Goal: Information Seeking & Learning: Learn about a topic

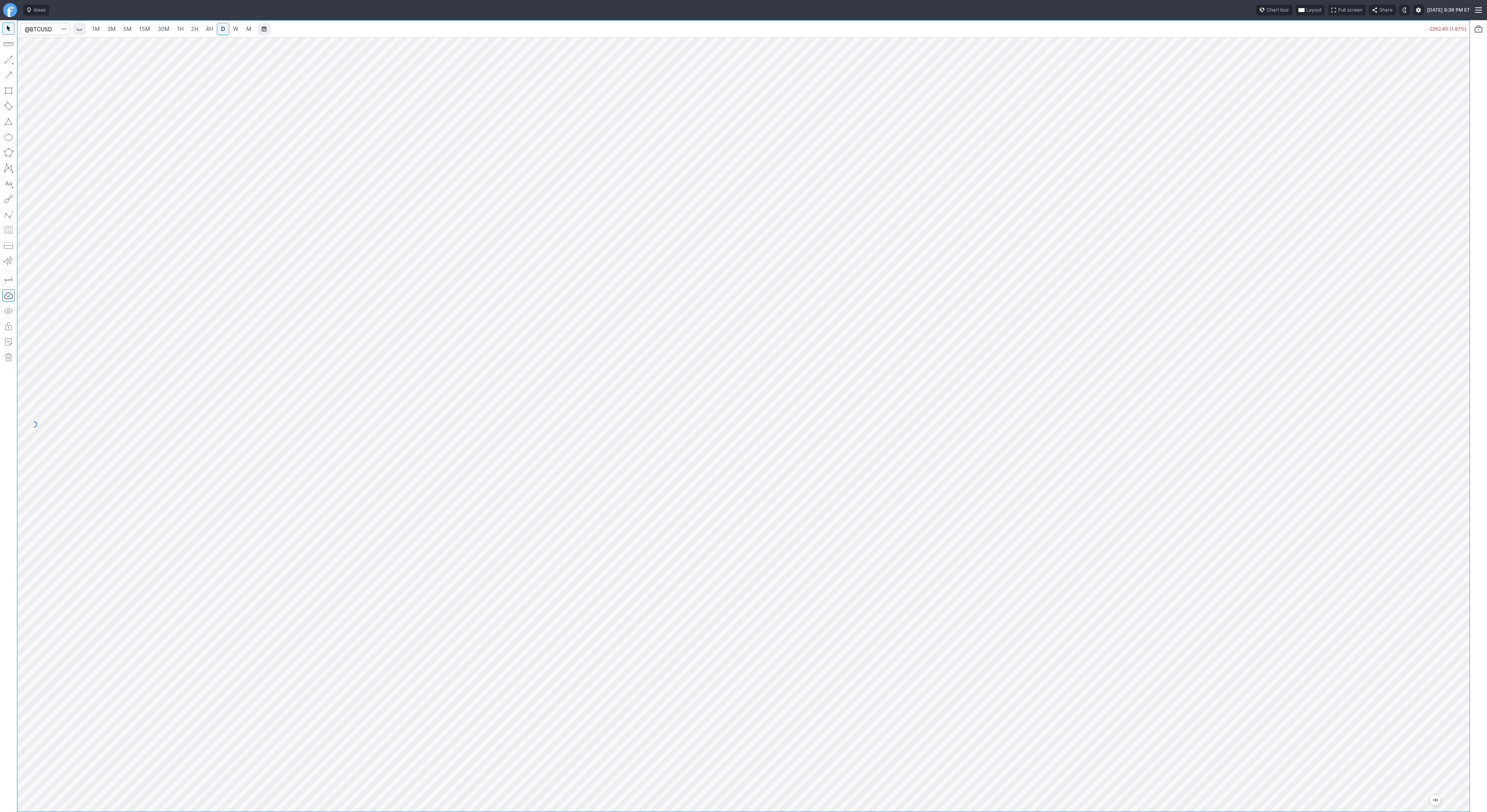
click at [110, 28] on span "3M" at bounding box center [111, 28] width 9 height 6
click at [157, 33] on link "30M" at bounding box center [164, 29] width 19 height 13
click at [196, 31] on span "2H" at bounding box center [194, 28] width 7 height 6
click at [229, 28] on link "W" at bounding box center [236, 29] width 13 height 13
click at [222, 25] on span "D" at bounding box center [223, 28] width 4 height 6
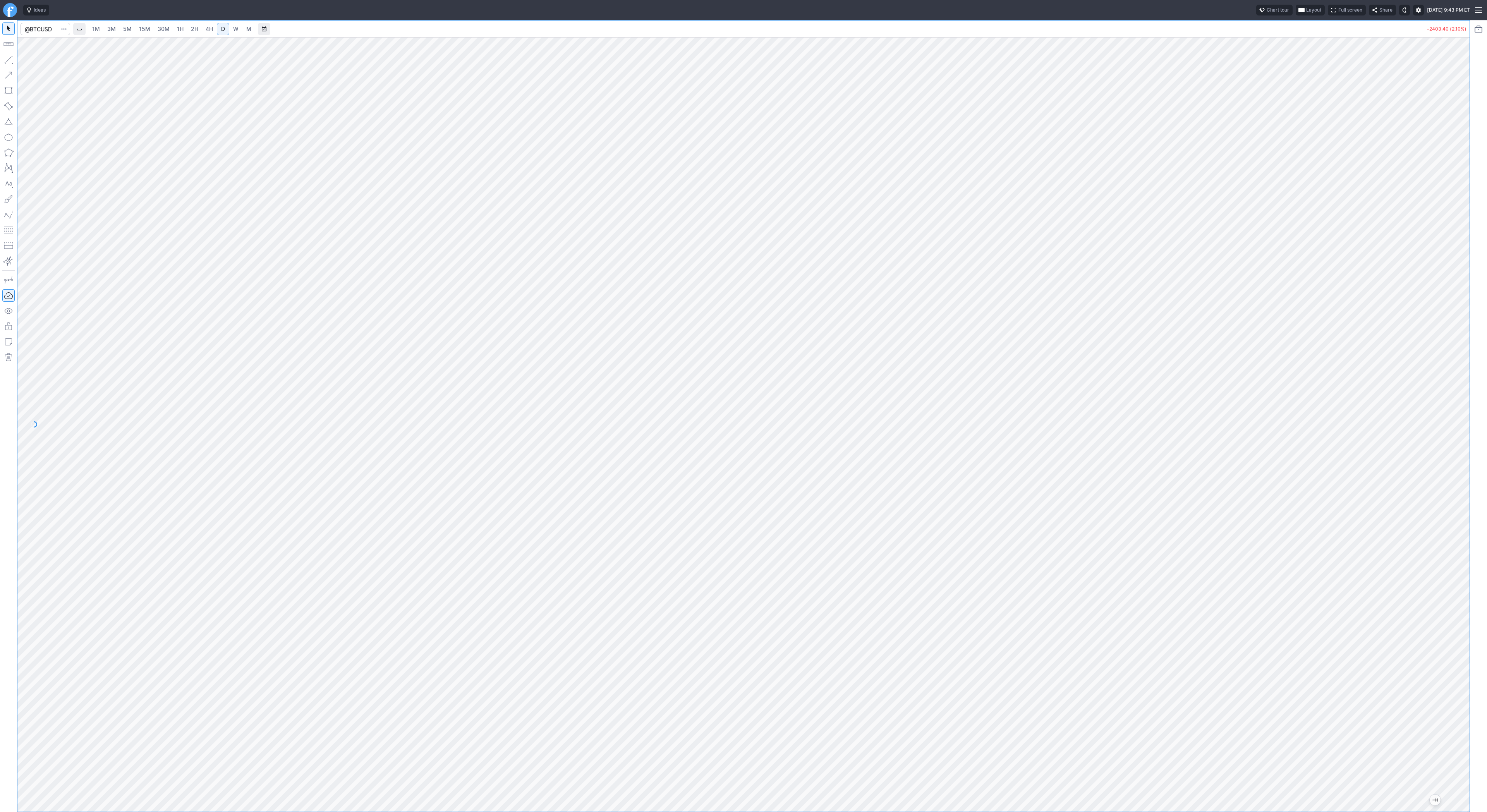
click at [199, 25] on link "2H" at bounding box center [195, 29] width 14 height 13
click at [207, 25] on span "4H" at bounding box center [209, 28] width 7 height 6
click at [218, 29] on link "D" at bounding box center [223, 29] width 13 height 13
click at [35, 58] on span "Line" at bounding box center [45, 61] width 32 height 8
drag, startPoint x: 1467, startPoint y: 220, endPoint x: 1463, endPoint y: 248, distance: 28.3
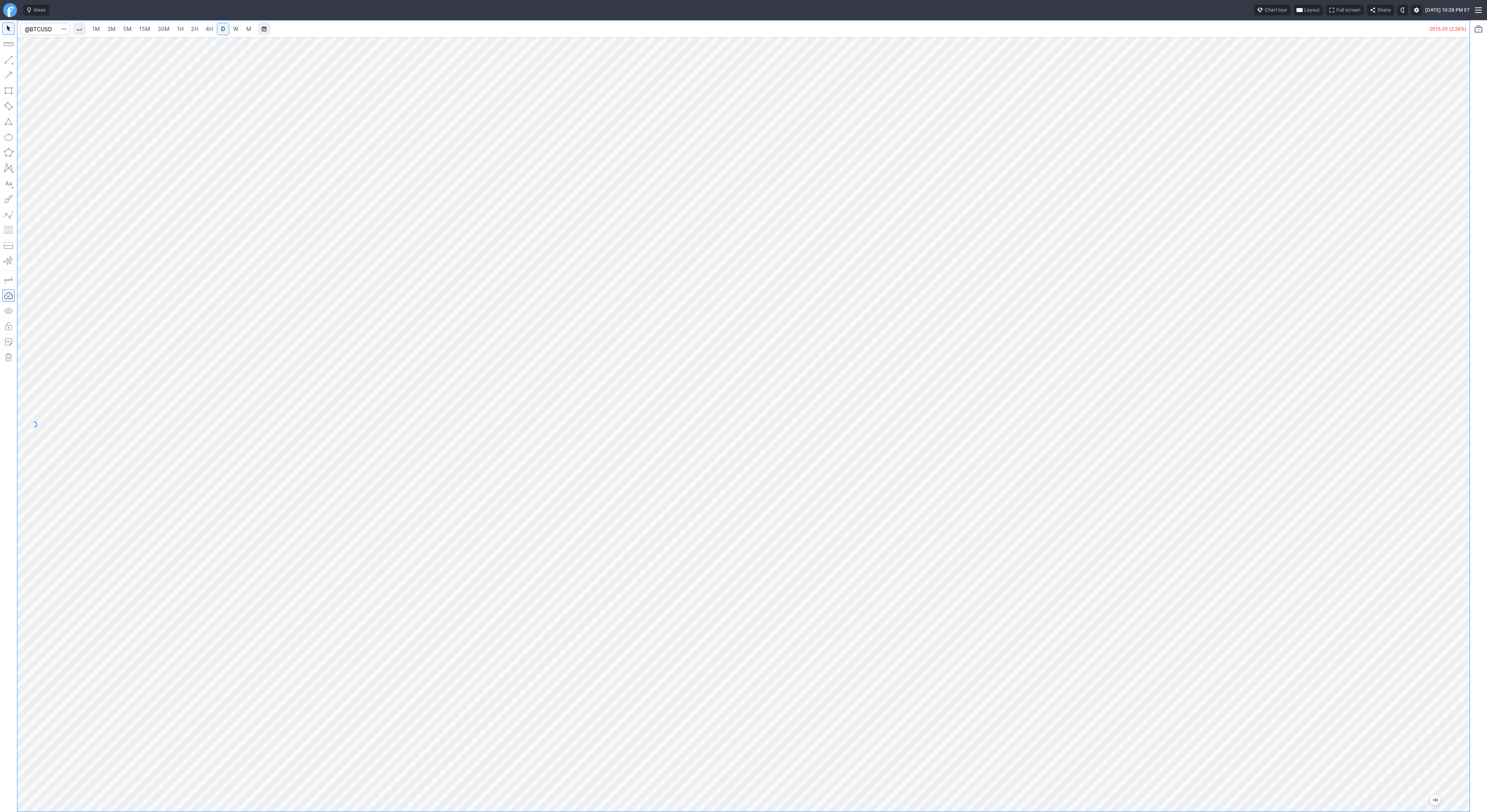
click at [1466, 251] on div at bounding box center [1462, 423] width 17 height 755
click at [43, 29] on input "Search" at bounding box center [45, 29] width 50 height 13
click at [235, 26] on span "W" at bounding box center [236, 28] width 6 height 6
click at [9, 58] on button "button" at bounding box center [9, 60] width 13 height 13
drag, startPoint x: 9, startPoint y: 61, endPoint x: 25, endPoint y: 90, distance: 33.1
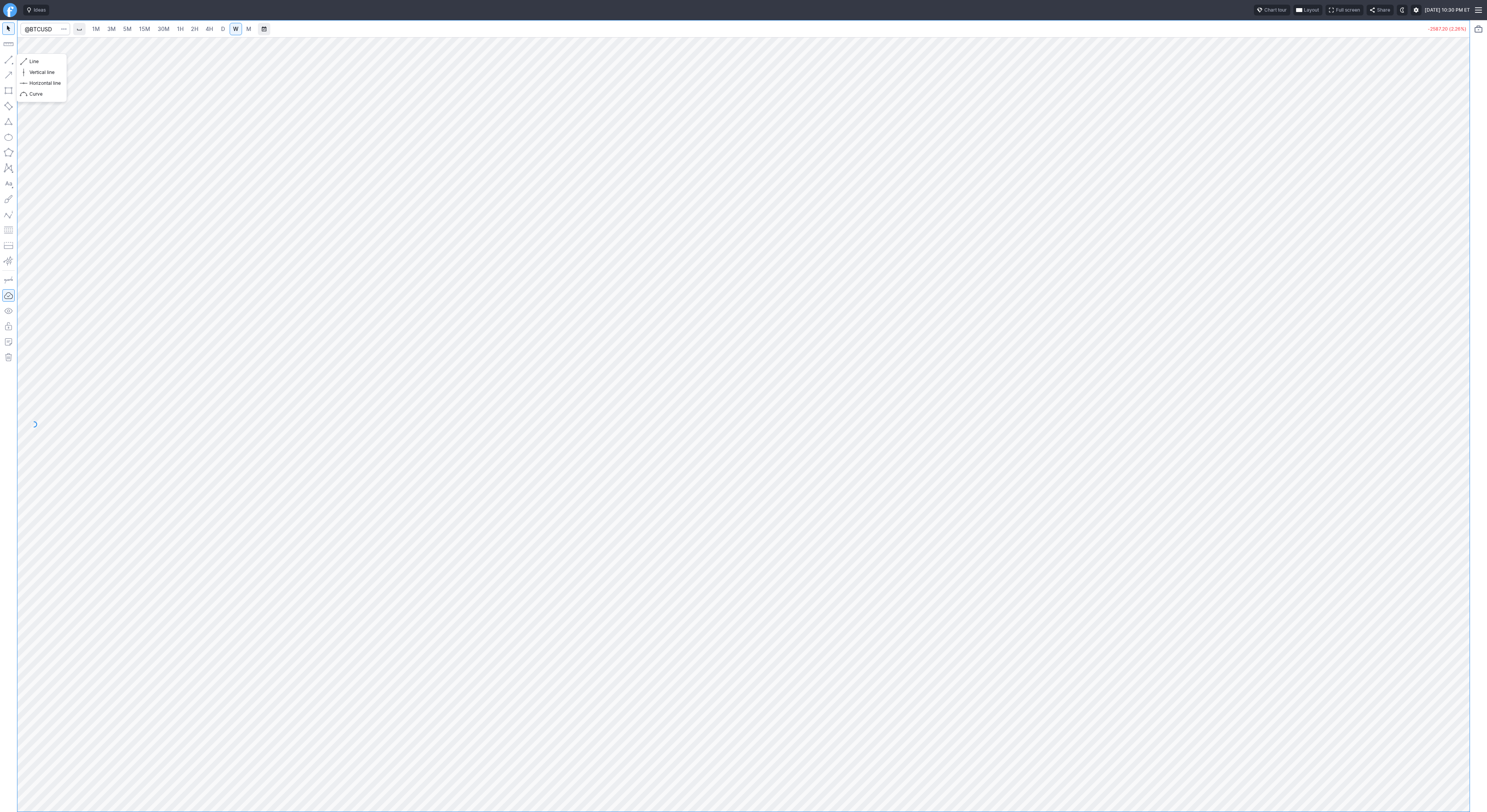
click at [9, 64] on button "button" at bounding box center [9, 60] width 13 height 13
click at [50, 61] on span "Line" at bounding box center [45, 61] width 32 height 8
drag, startPoint x: 1454, startPoint y: 218, endPoint x: 1454, endPoint y: 326, distance: 108.0
click at [1455, 325] on div at bounding box center [1462, 423] width 17 height 755
click at [32, 61] on span "Line" at bounding box center [45, 61] width 32 height 8
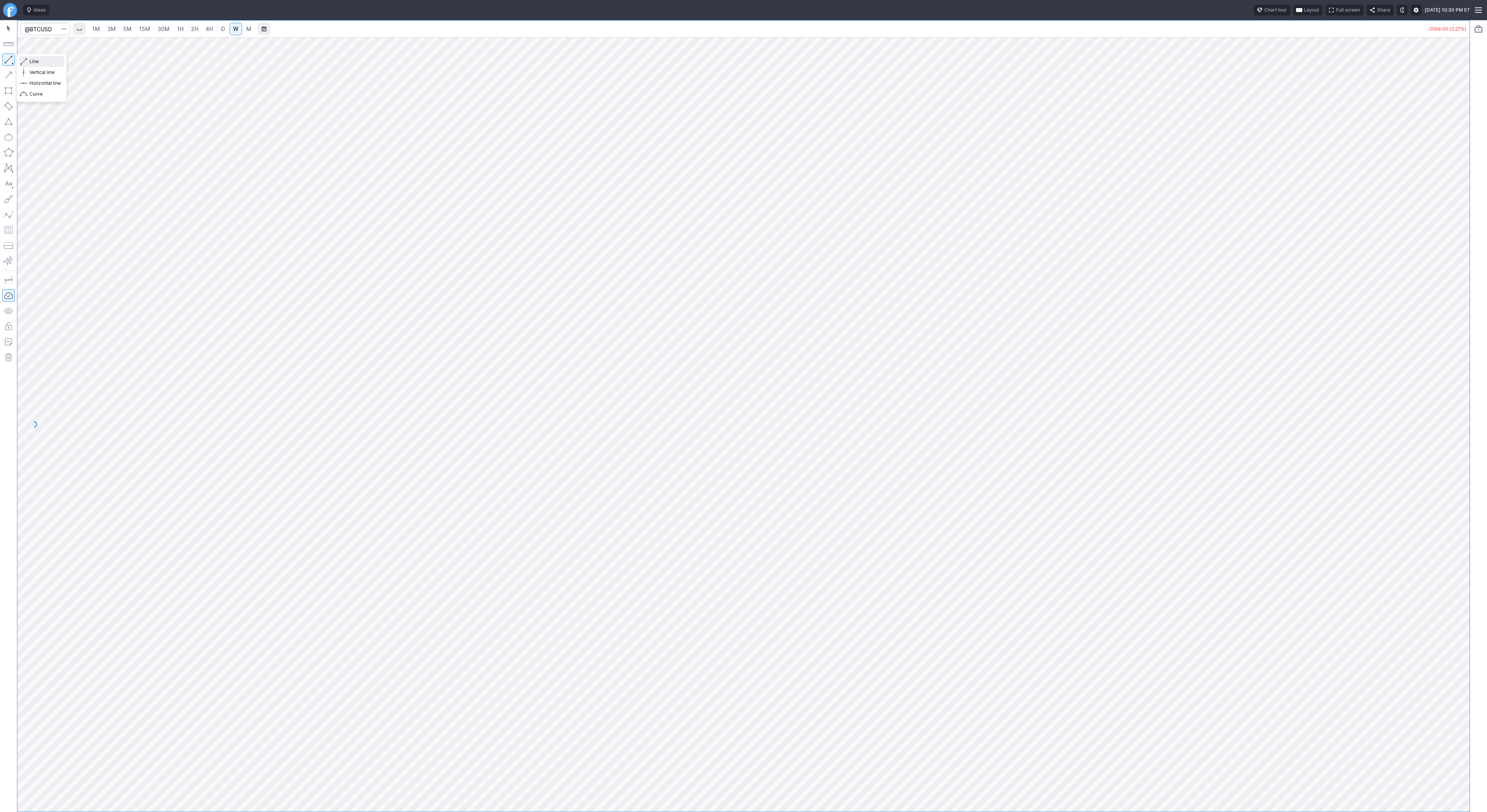
drag, startPoint x: 29, startPoint y: 60, endPoint x: 39, endPoint y: 87, distance: 28.8
click at [29, 61] on span "Line" at bounding box center [45, 61] width 32 height 8
click at [39, 57] on button "Line" at bounding box center [41, 61] width 45 height 11
click at [11, 61] on button "button" at bounding box center [9, 60] width 13 height 13
drag, startPoint x: 39, startPoint y: 65, endPoint x: 50, endPoint y: 90, distance: 27.3
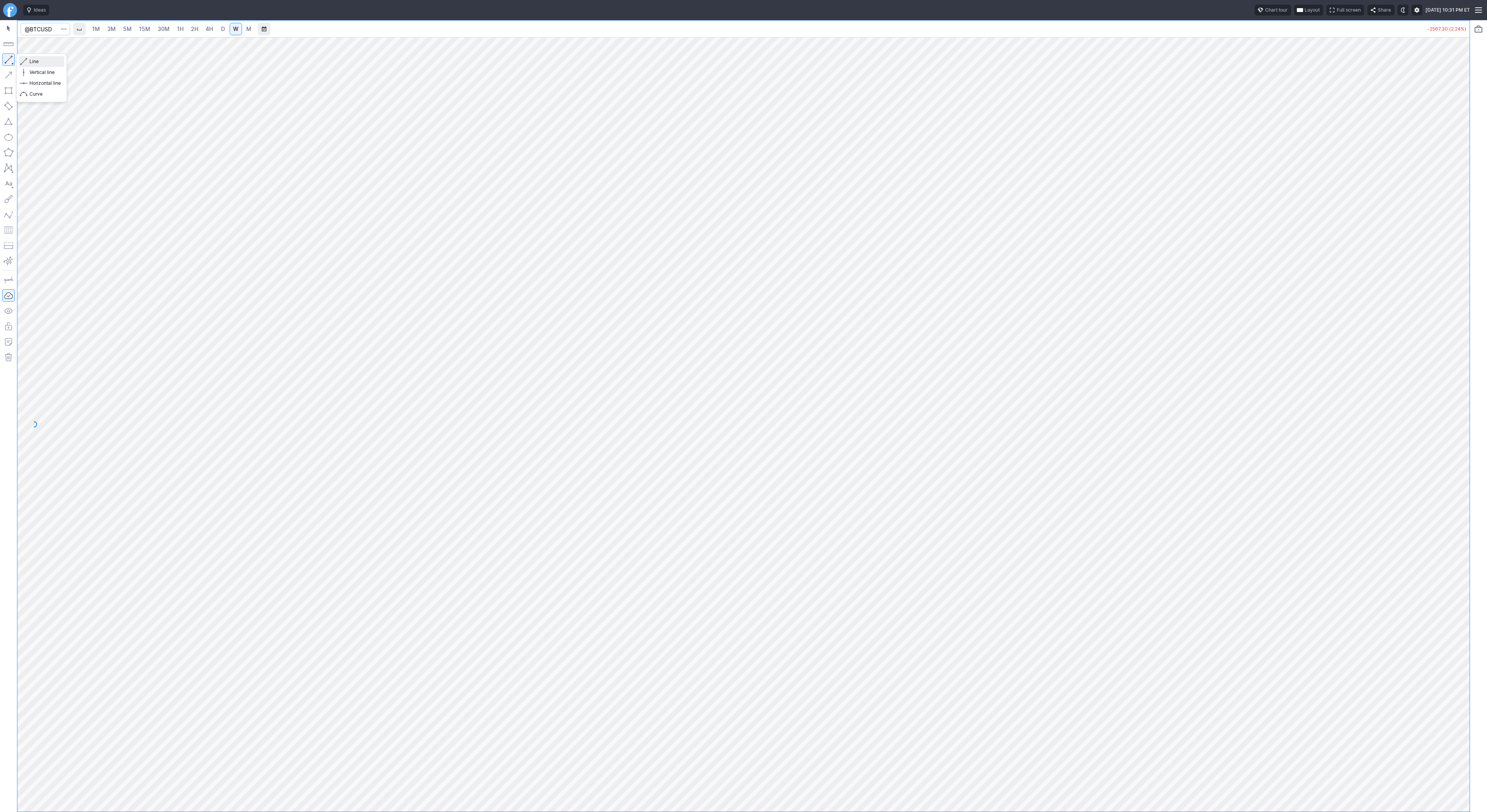
click at [39, 66] on button "Line" at bounding box center [41, 61] width 45 height 11
click at [36, 62] on span "Line" at bounding box center [45, 61] width 32 height 8
click at [1317, 33] on div "1M 3M 5M 15M 30M 1H 2H 4H D W M" at bounding box center [748, 29] width 1351 height 19
click at [43, 63] on span "Line" at bounding box center [45, 61] width 32 height 8
click at [6, 58] on button "button" at bounding box center [9, 60] width 13 height 13
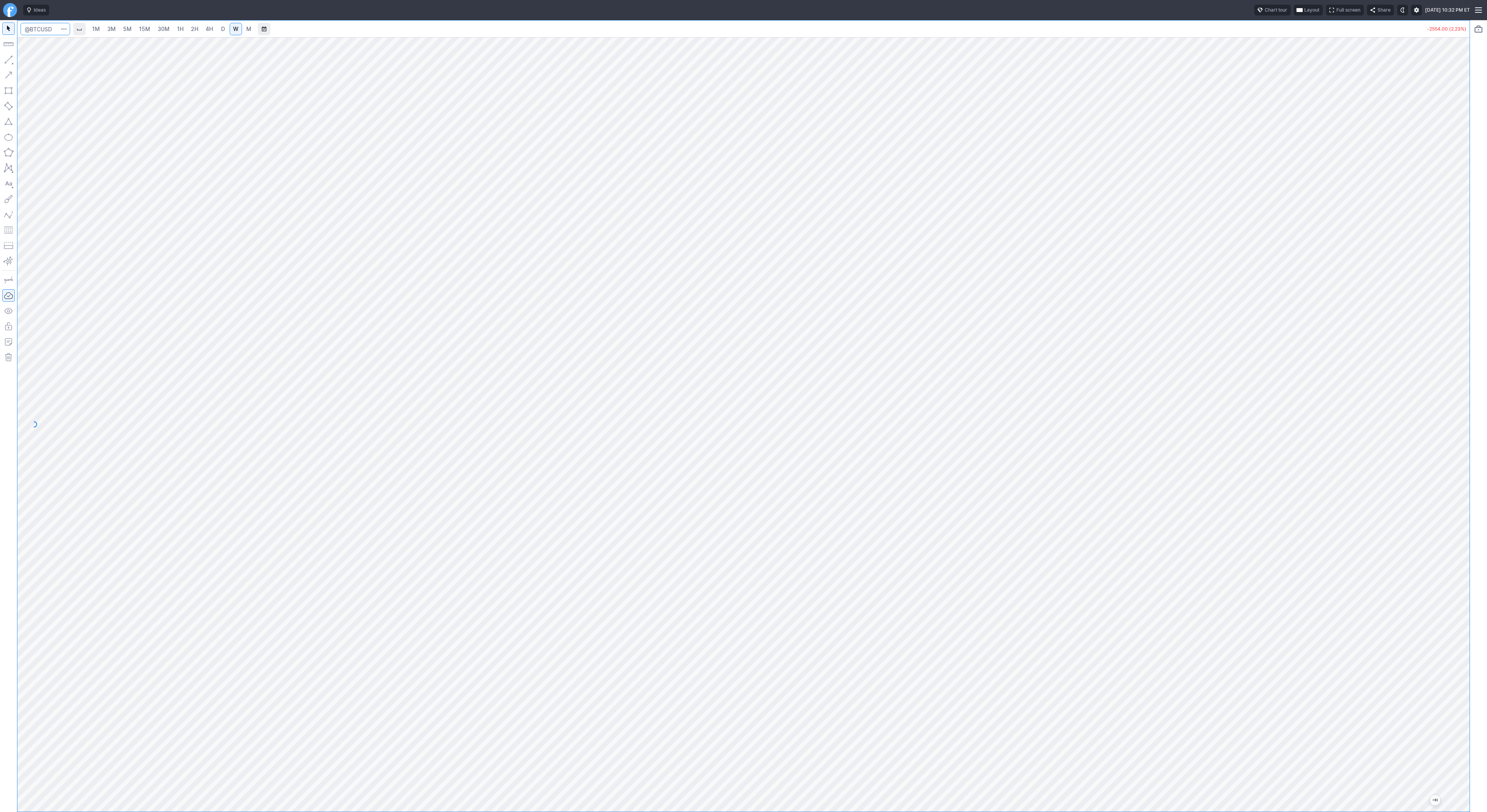
click at [54, 30] on input "Search" at bounding box center [45, 29] width 50 height 13
type input "btbt"
click at [55, 47] on span "Bit Digital Inc" at bounding box center [66, 45] width 28 height 6
click at [36, 29] on input "Search" at bounding box center [45, 29] width 50 height 13
type input "eth"
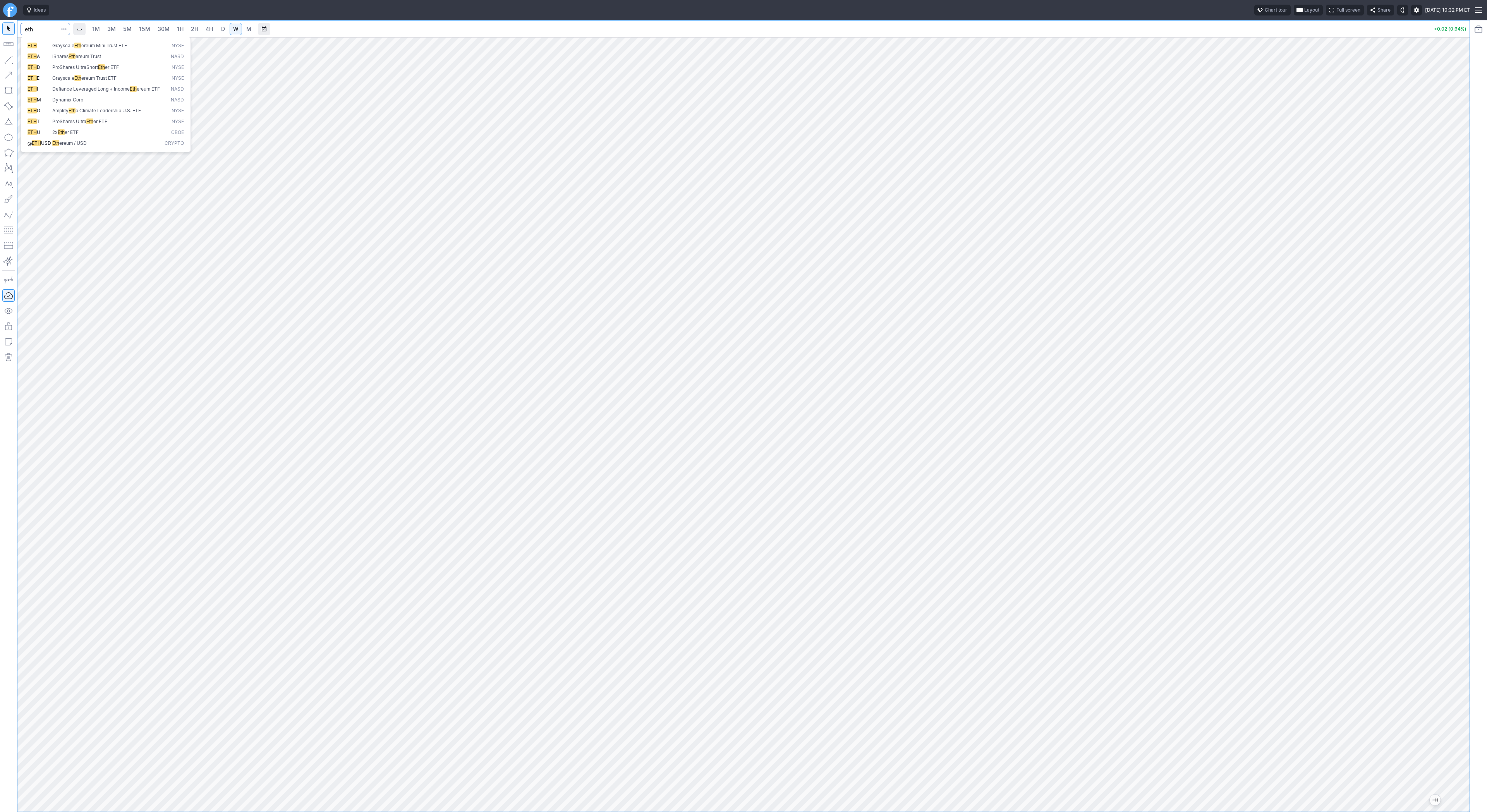
click at [61, 146] on span "ereum / USD" at bounding box center [73, 143] width 28 height 6
click at [206, 27] on span "4H" at bounding box center [209, 28] width 7 height 6
click at [225, 27] on link "D" at bounding box center [223, 29] width 13 height 13
click at [192, 32] on span "2H" at bounding box center [194, 28] width 7 height 6
click at [30, 59] on span "Line" at bounding box center [45, 61] width 32 height 8
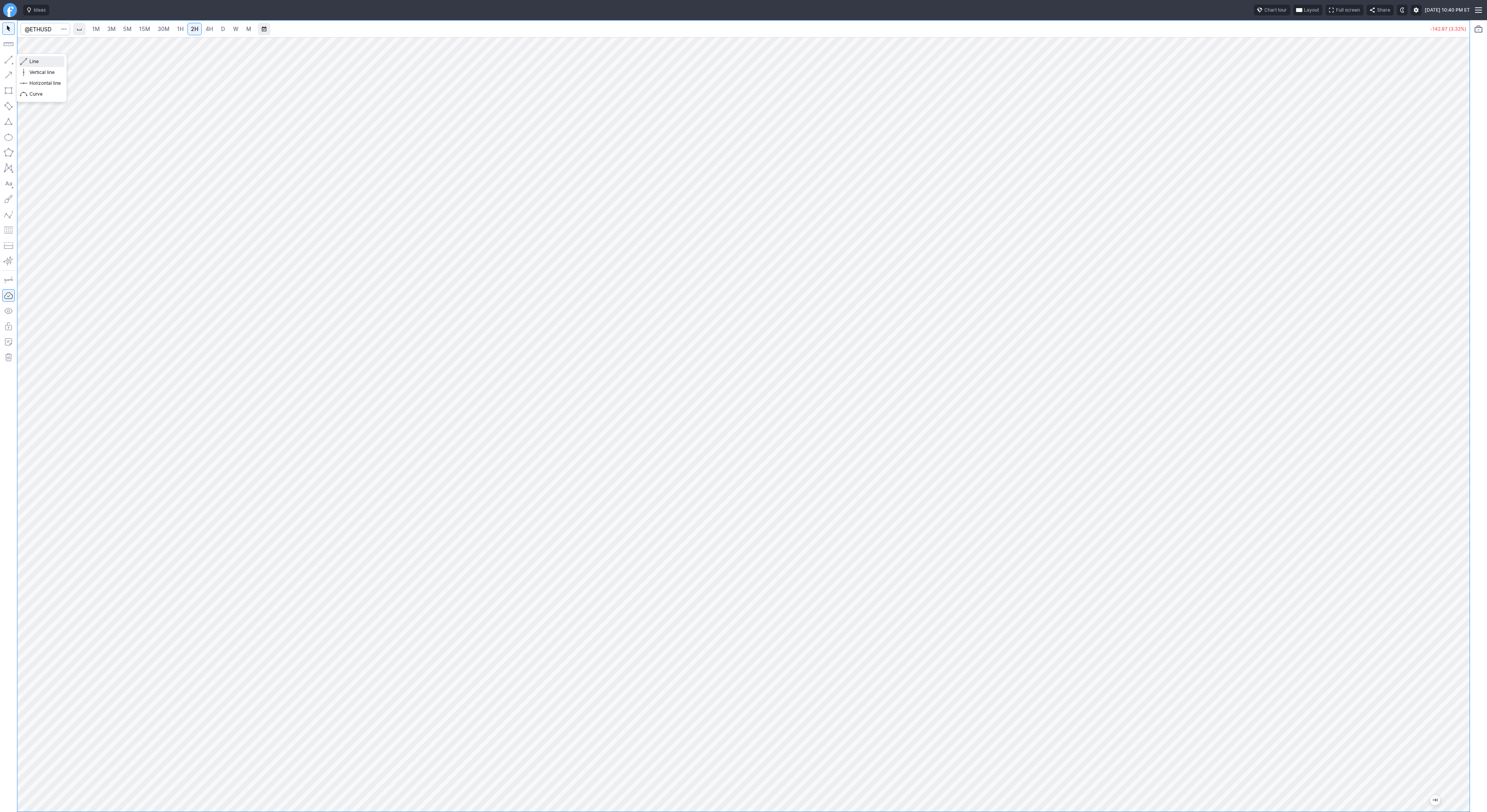
click at [31, 62] on span "Line" at bounding box center [45, 61] width 32 height 8
click at [111, 27] on span "3M" at bounding box center [111, 28] width 9 height 6
click at [62, 29] on span "button" at bounding box center [64, 29] width 5 height 8
click at [28, 27] on div at bounding box center [744, 406] width 1487 height 812
click at [39, 30] on input "Search" at bounding box center [45, 29] width 50 height 13
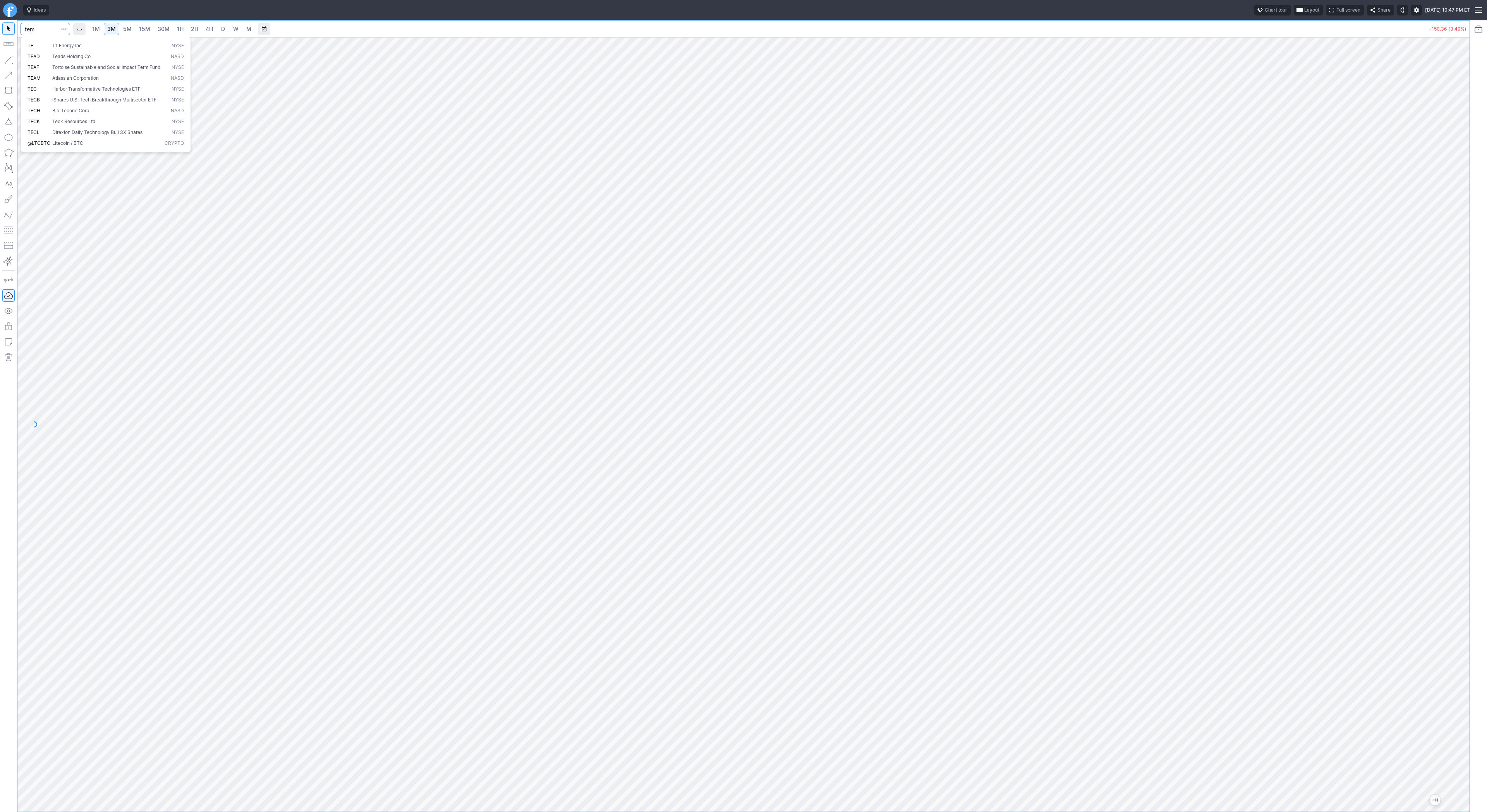
type input "tem"
